Goal: Transaction & Acquisition: Purchase product/service

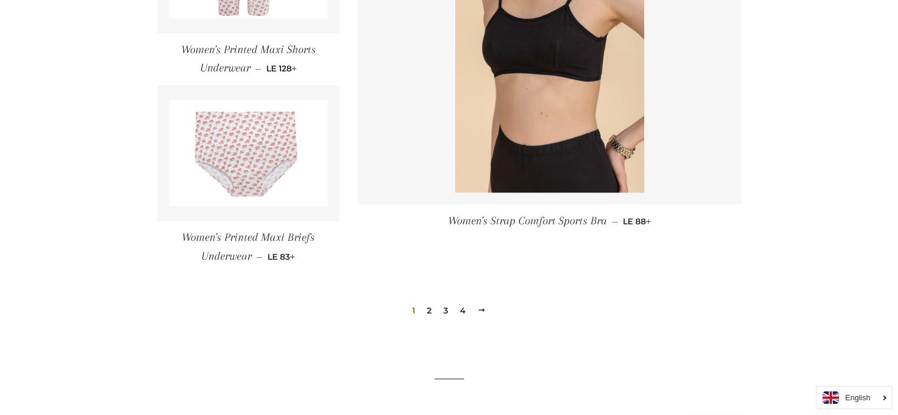
scroll to position [1786, 0]
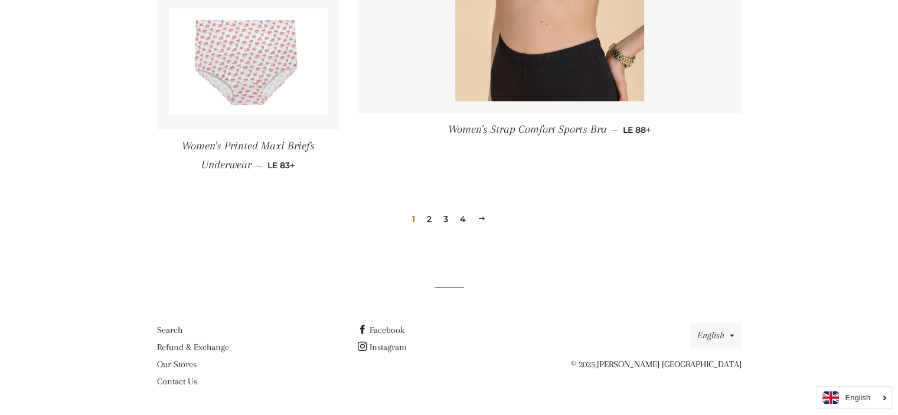
click at [430, 217] on link "2" at bounding box center [429, 219] width 14 height 18
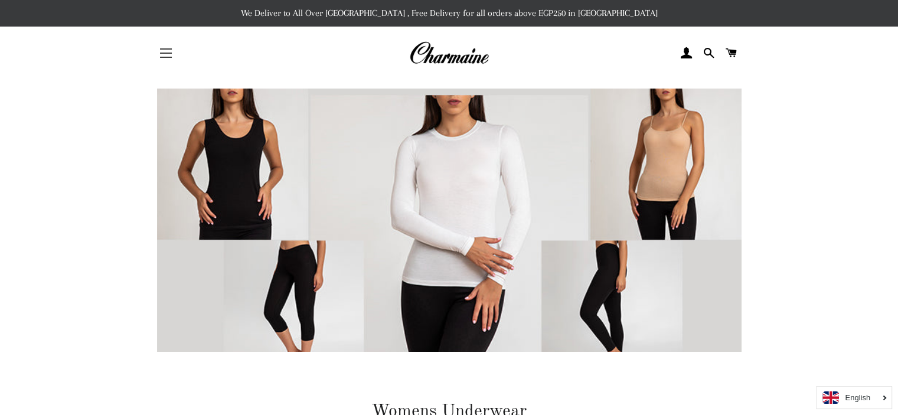
click at [160, 53] on span "button" at bounding box center [166, 53] width 12 height 1
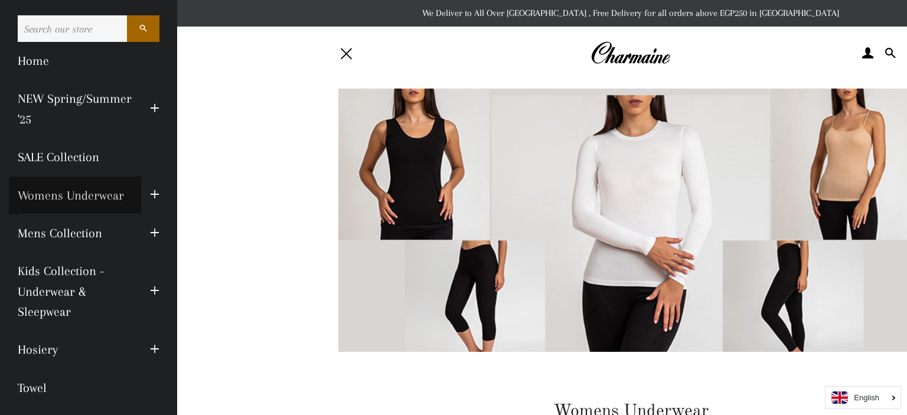
click at [107, 190] on link "Womens Underwear" at bounding box center [75, 195] width 132 height 38
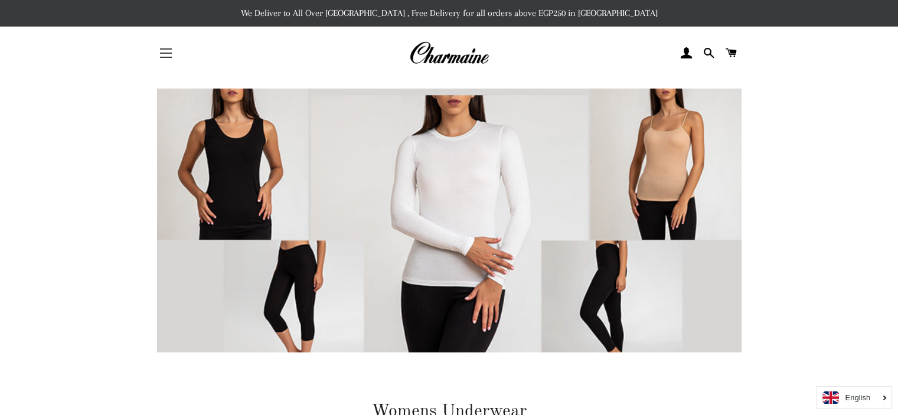
click at [171, 57] on span "button" at bounding box center [166, 57] width 12 height 1
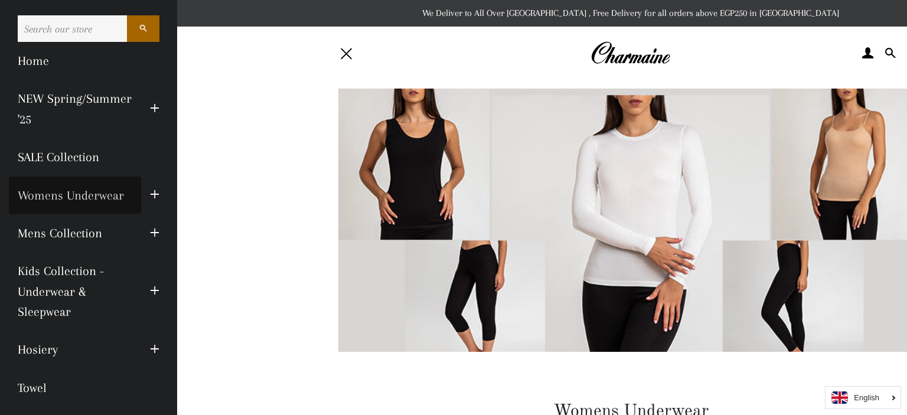
click at [74, 192] on link "Womens Underwear" at bounding box center [75, 195] width 132 height 38
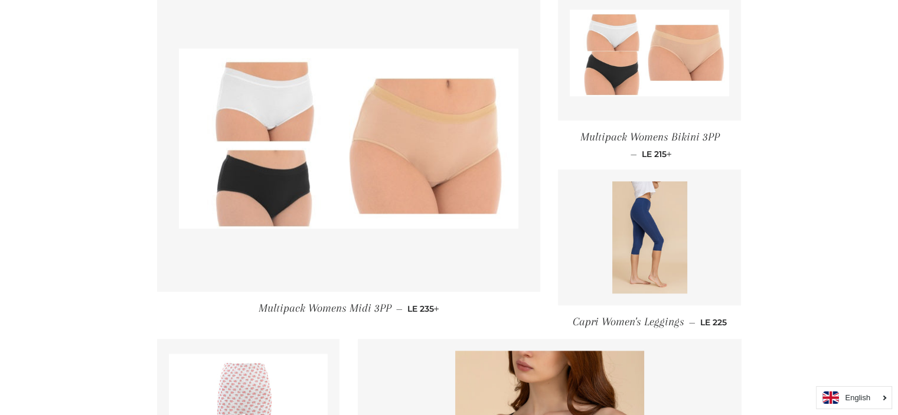
scroll to position [1296, 0]
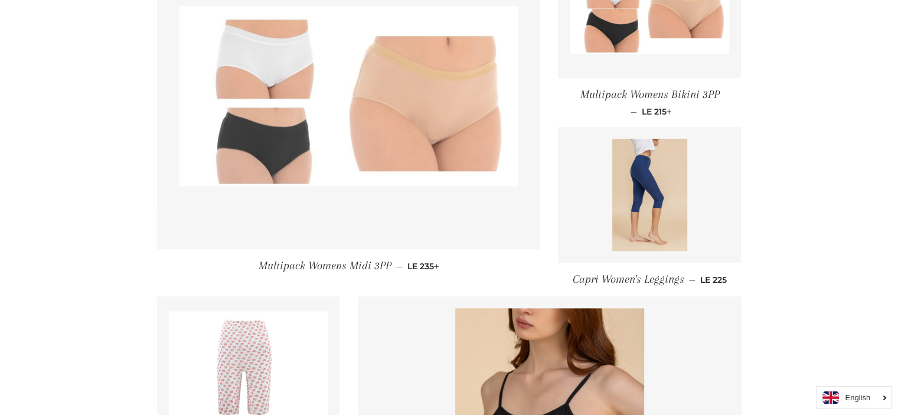
click at [420, 103] on img at bounding box center [348, 96] width 339 height 180
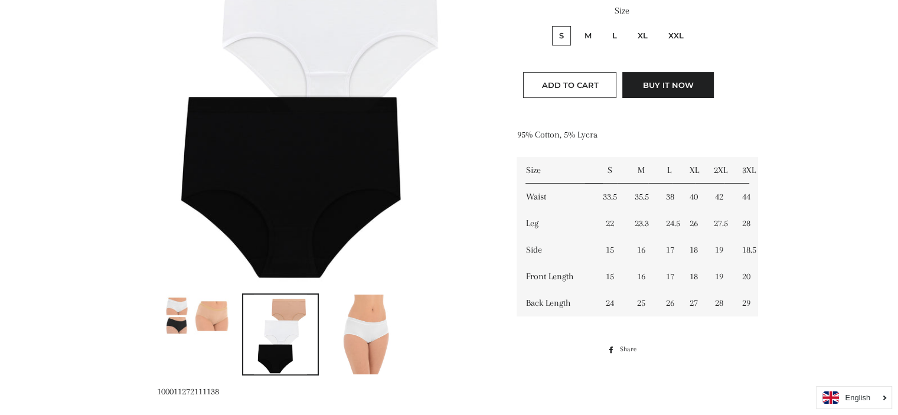
scroll to position [347, 0]
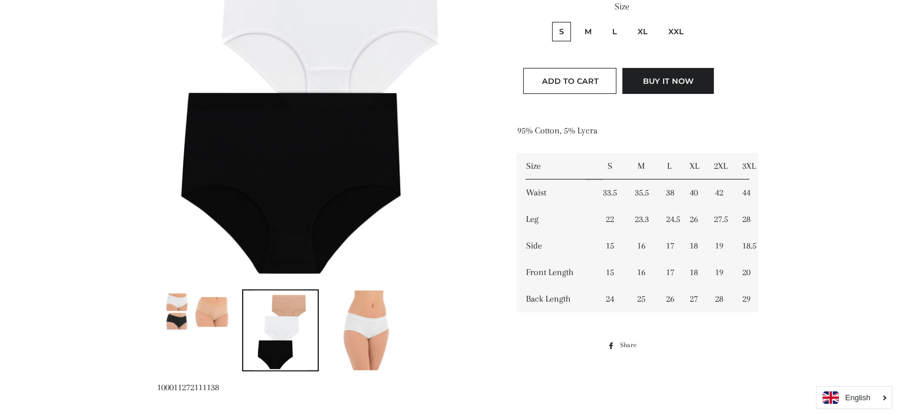
click at [858, 139] on main at bounding box center [449, 301] width 898 height 1137
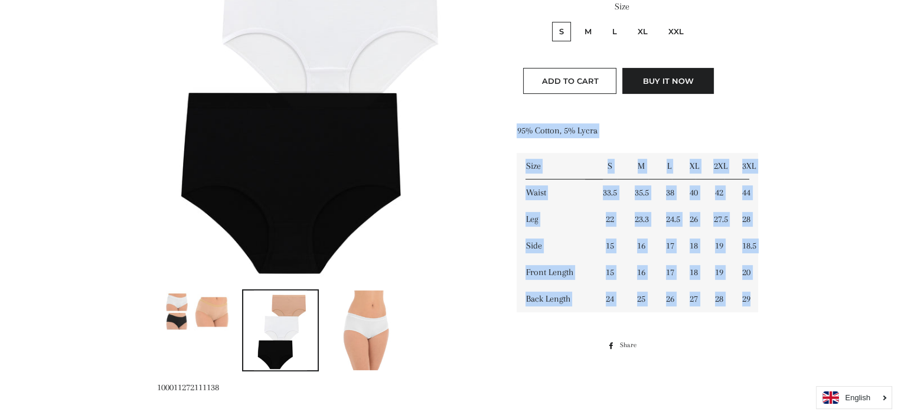
drag, startPoint x: 858, startPoint y: 139, endPoint x: 854, endPoint y: 91, distance: 47.9
click at [854, 91] on main at bounding box center [449, 301] width 898 height 1137
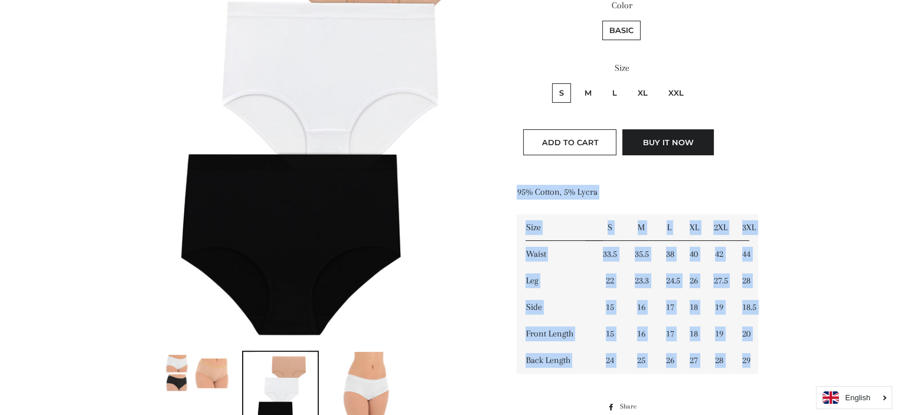
scroll to position [287, 0]
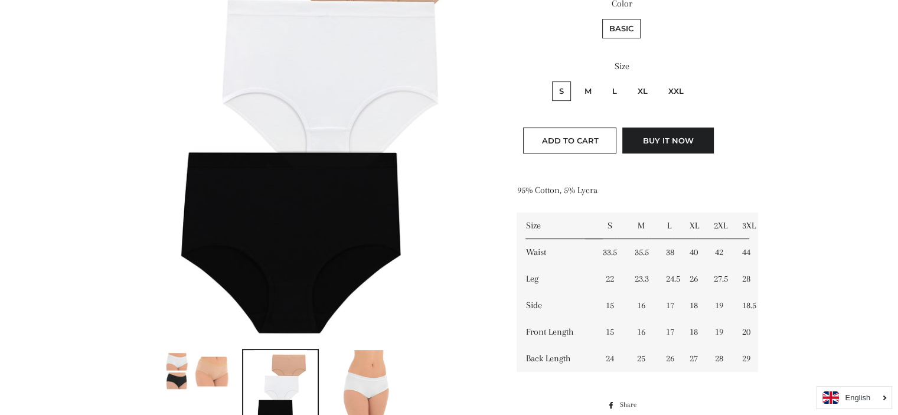
click at [850, 136] on main at bounding box center [449, 360] width 898 height 1137
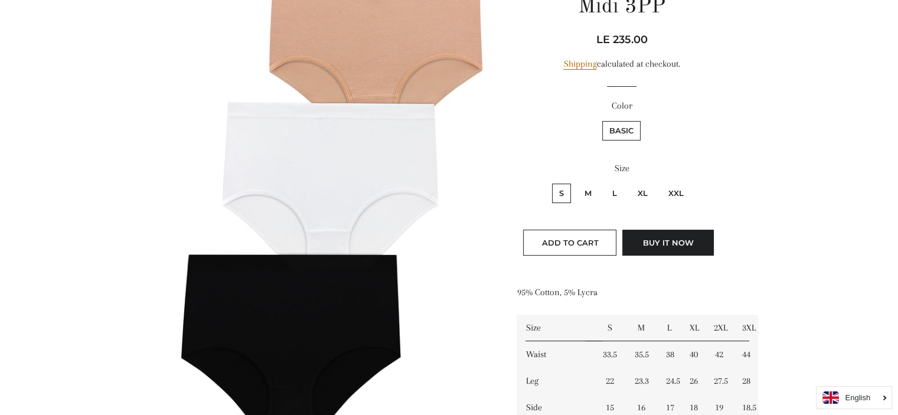
scroll to position [0, 0]
